Goal: Information Seeking & Learning: Learn about a topic

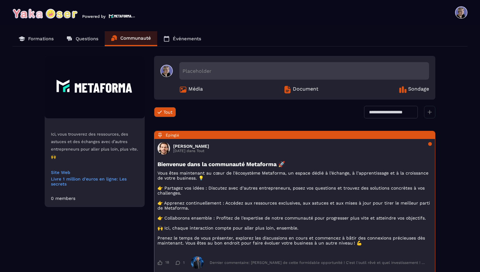
click at [43, 39] on p "Formations" at bounding box center [41, 39] width 26 height 6
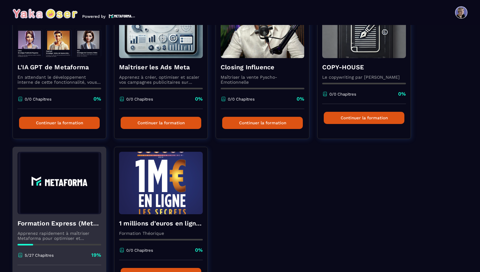
scroll to position [135, 0]
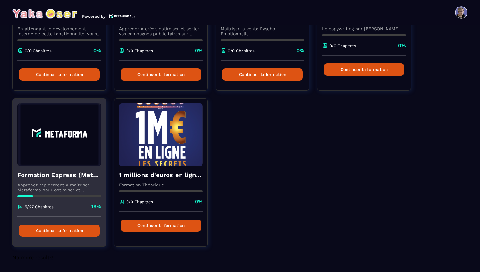
click at [68, 151] on img at bounding box center [60, 134] width 84 height 63
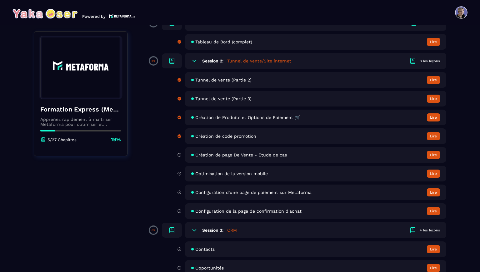
scroll to position [83, 0]
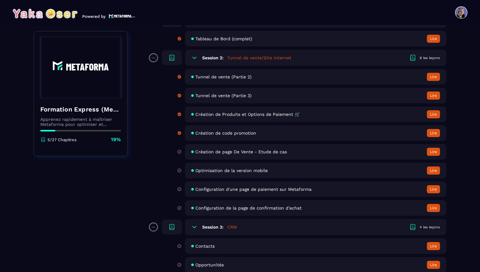
click at [233, 151] on span "Création de page De Vente - Etude de cas" at bounding box center [241, 151] width 92 height 5
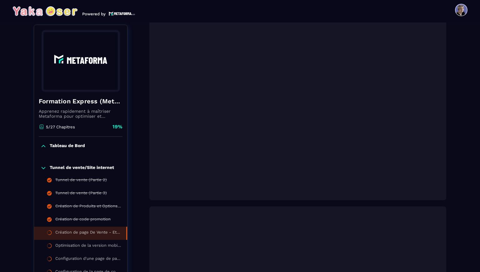
scroll to position [160, 0]
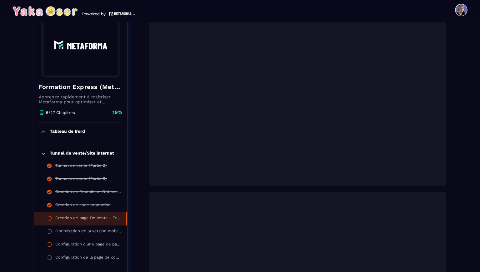
click at [93, 154] on p "Tunnel de vente/Site internet" at bounding box center [82, 154] width 64 height 6
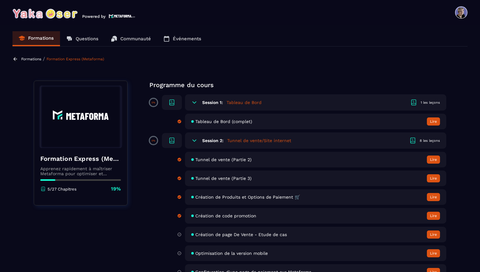
click at [14, 56] on icon at bounding box center [16, 59] width 6 height 6
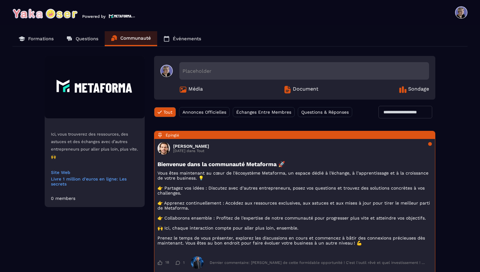
click at [465, 16] on span at bounding box center [461, 12] width 13 height 13
